Goal: Check status

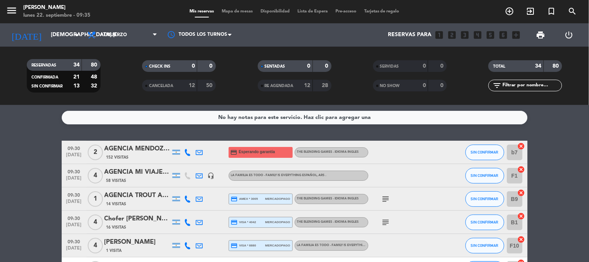
click at [140, 173] on div "AGENCIA MI VIAJE A MZA [PERSON_NAME]" at bounding box center [138, 172] width 66 height 10
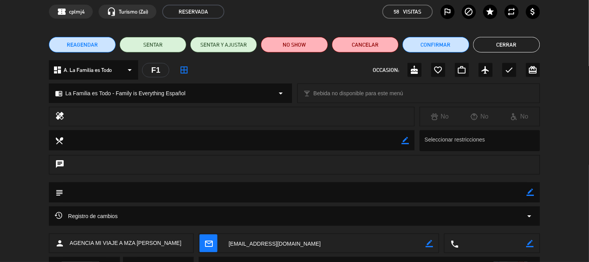
scroll to position [43, 0]
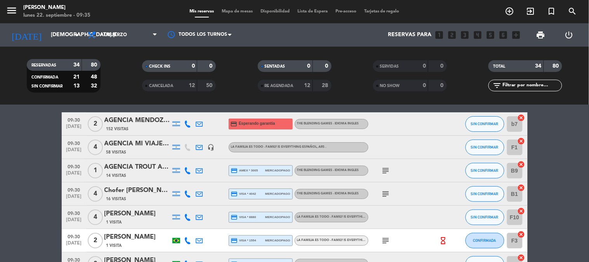
scroll to position [43, 0]
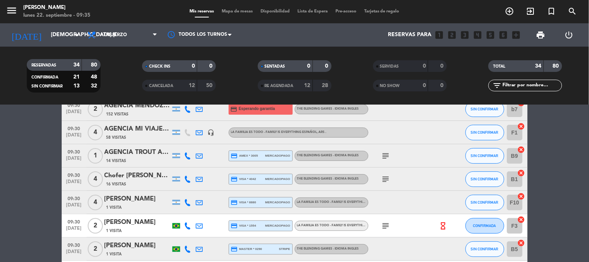
click at [142, 149] on div "AGENCIA TROUT AND WINE: [PERSON_NAME]" at bounding box center [138, 152] width 66 height 10
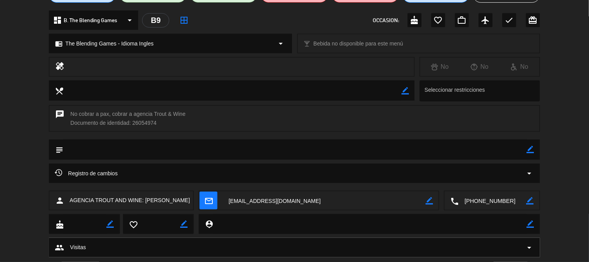
scroll to position [86, 0]
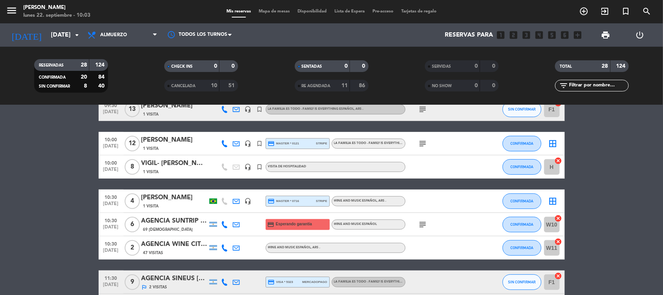
scroll to position [146, 0]
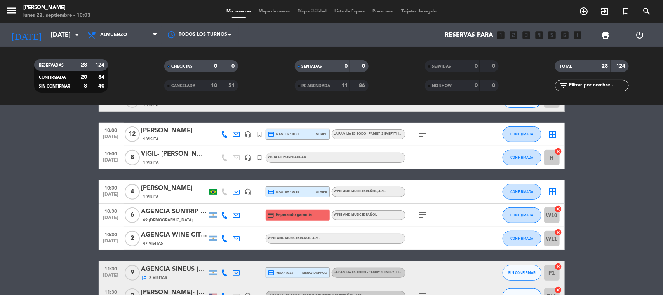
click at [188, 212] on div "AGENCIA SUNTRIP Jaciara F Sossai x6" at bounding box center [174, 211] width 66 height 10
